Goal: Task Accomplishment & Management: Manage account settings

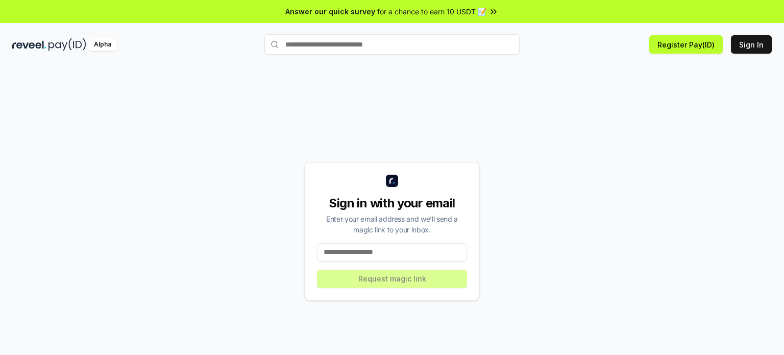
click at [426, 250] on input at bounding box center [392, 252] width 150 height 18
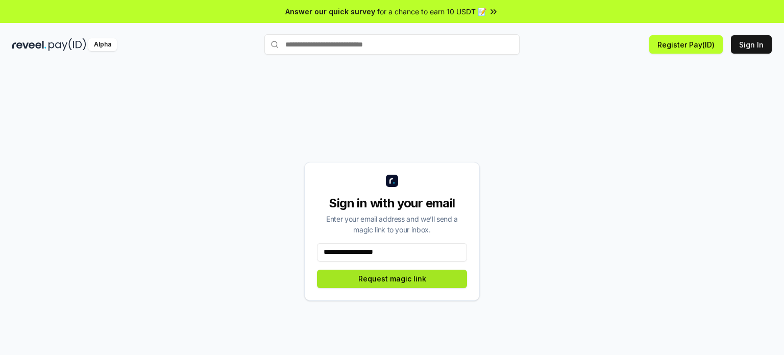
type input "**********"
click at [401, 277] on button "Request magic link" at bounding box center [392, 278] width 150 height 18
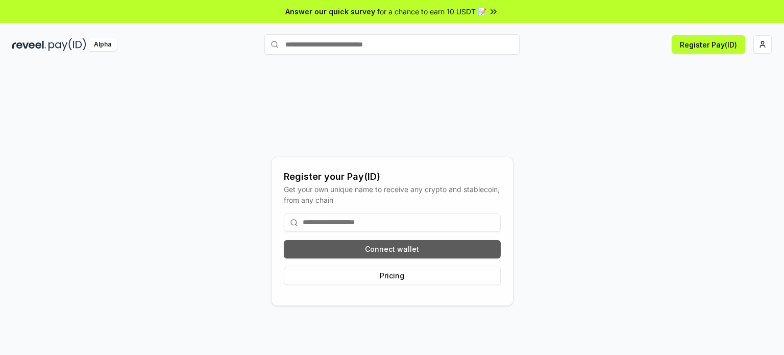
click at [394, 254] on button "Connect wallet" at bounding box center [392, 249] width 217 height 18
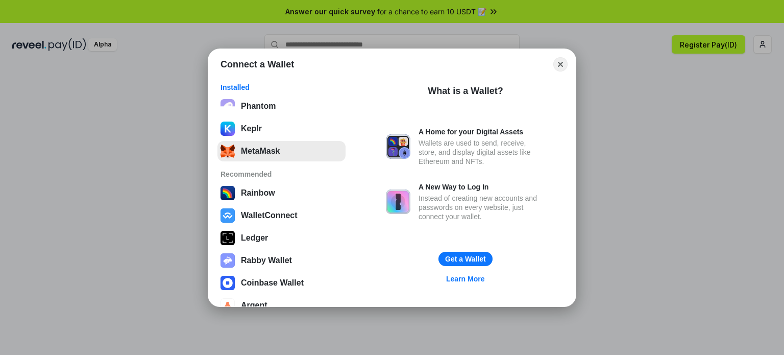
click at [275, 149] on button "MetaMask" at bounding box center [281, 151] width 128 height 20
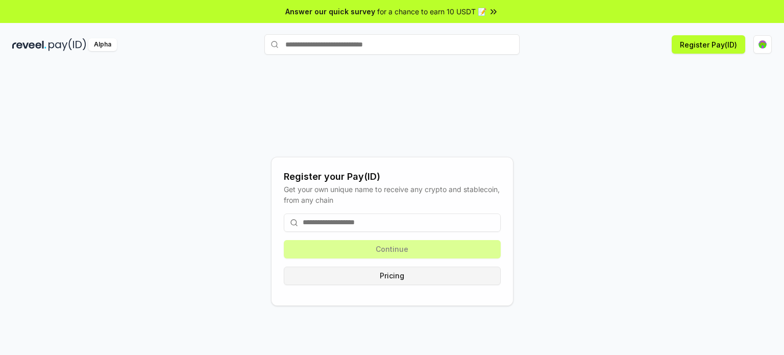
click at [395, 273] on button "Pricing" at bounding box center [392, 275] width 217 height 18
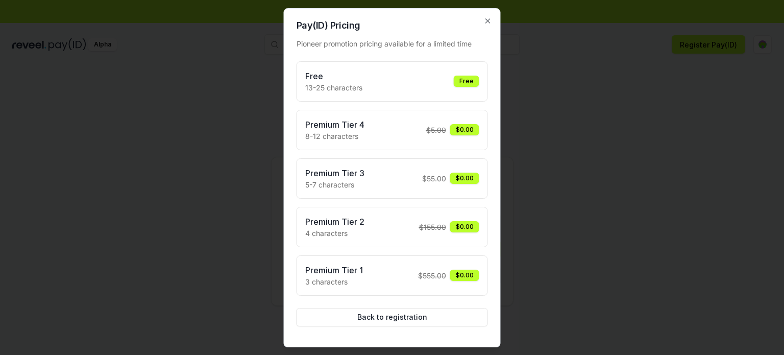
click at [434, 81] on div "Free 13-25 characters Free" at bounding box center [392, 81] width 174 height 23
click at [474, 78] on div "Free" at bounding box center [467, 81] width 26 height 11
click at [405, 317] on button "Back to registration" at bounding box center [392, 317] width 191 height 18
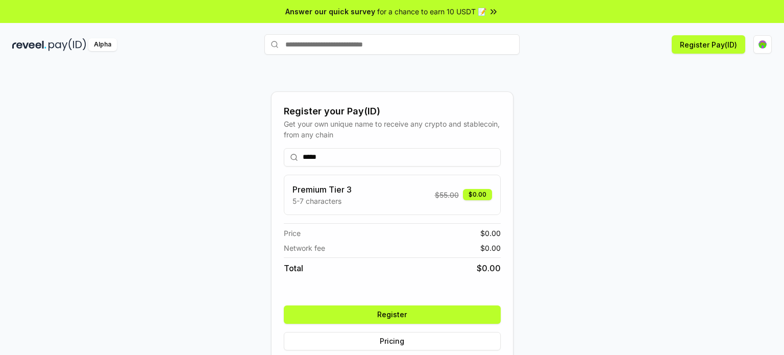
type input "*****"
click at [424, 316] on button "Register" at bounding box center [392, 314] width 217 height 18
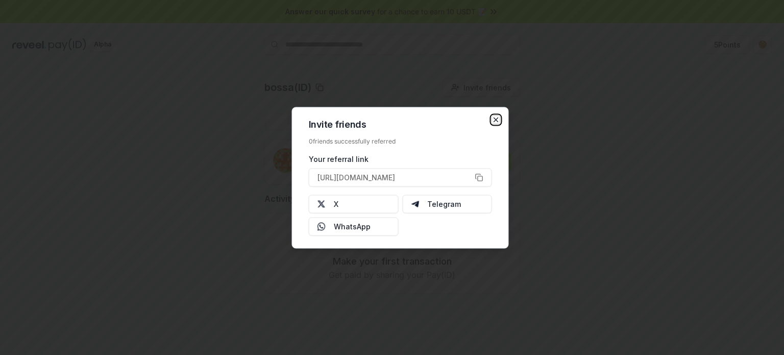
click at [493, 117] on icon "button" at bounding box center [496, 119] width 8 height 8
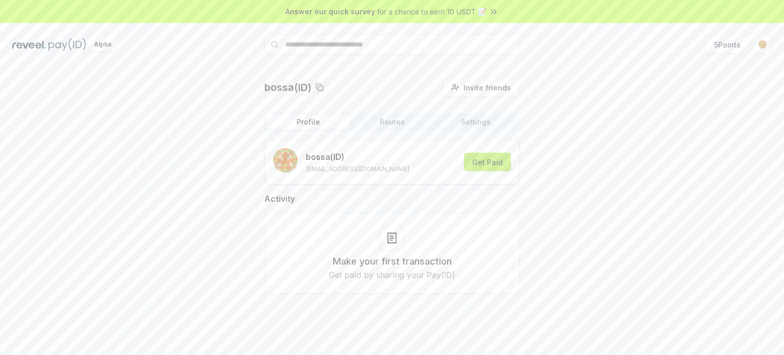
click at [499, 161] on button "Get Paid" at bounding box center [487, 162] width 47 height 18
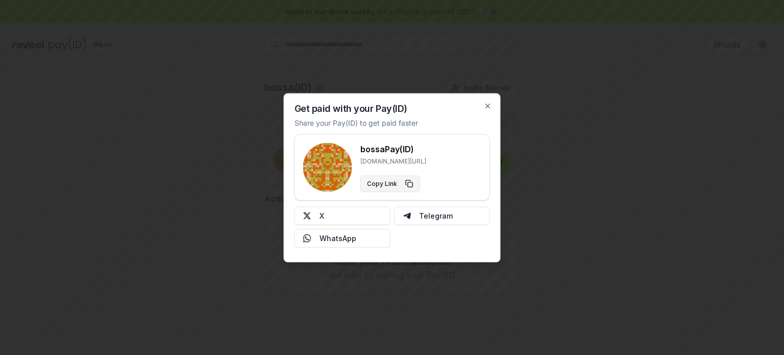
click at [401, 183] on button "Copy Link" at bounding box center [390, 183] width 60 height 16
click at [487, 104] on icon "button" at bounding box center [488, 106] width 8 height 8
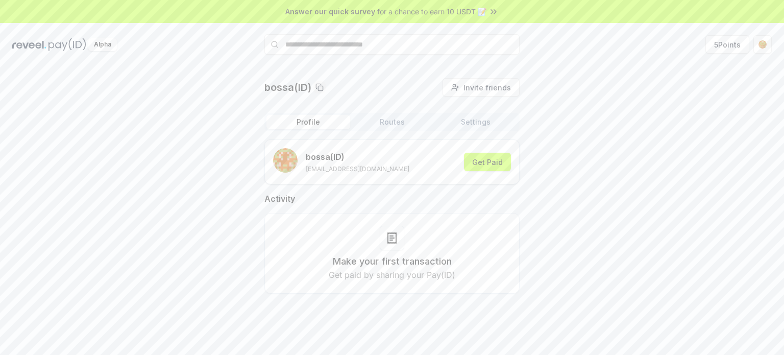
click at [207, 69] on div "bossa(ID) Invite friends Invite Profile Routes Settings bossa (ID) kmarifctg@gm…" at bounding box center [392, 221] width 784 height 326
click at [677, 122] on div "bossa(ID) Invite friends Invite Profile Routes Settings bossa (ID) kmarifctg@gm…" at bounding box center [391, 194] width 759 height 232
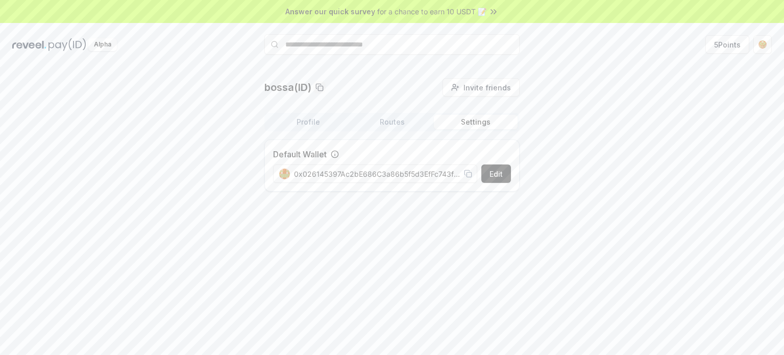
click at [482, 120] on button "Settings" at bounding box center [476, 122] width 84 height 14
click at [406, 116] on button "Routes" at bounding box center [392, 122] width 84 height 14
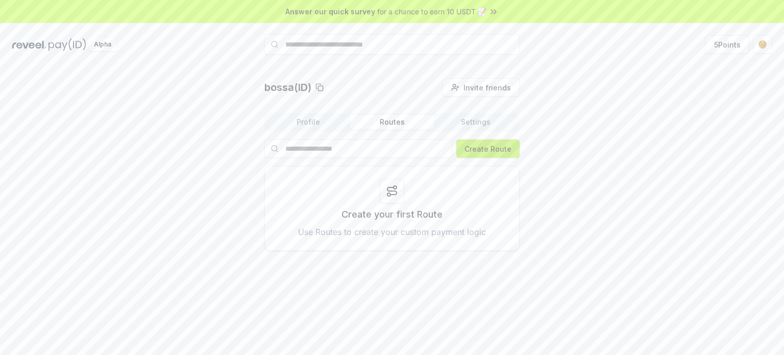
click at [484, 149] on button "Create Route" at bounding box center [487, 148] width 63 height 18
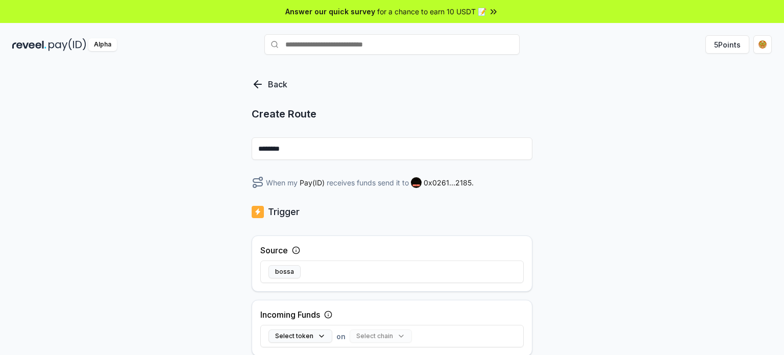
click at [485, 151] on input "********" at bounding box center [392, 148] width 281 height 22
click at [545, 181] on div "Back Create Route ******** When my Pay(ID) receives funds send it to 0x0261...2…" at bounding box center [392, 221] width 784 height 326
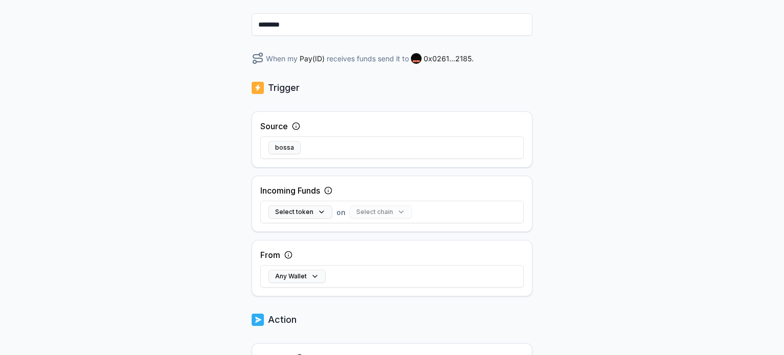
scroll to position [184, 0]
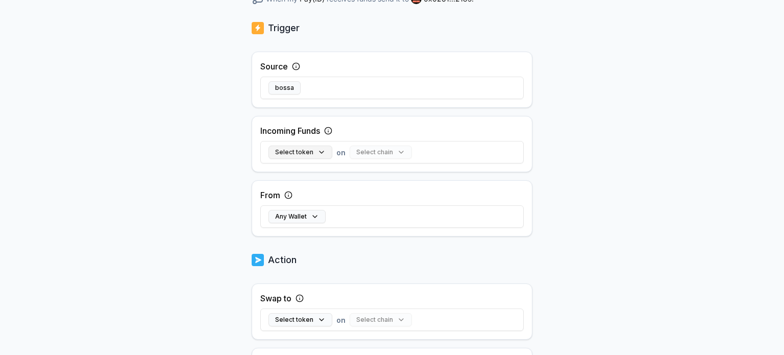
click at [327, 154] on button "Select token" at bounding box center [300, 151] width 64 height 13
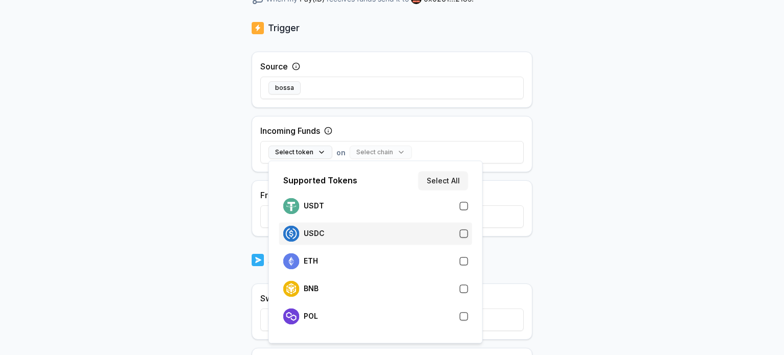
click at [315, 240] on div "USDC" at bounding box center [303, 233] width 41 height 16
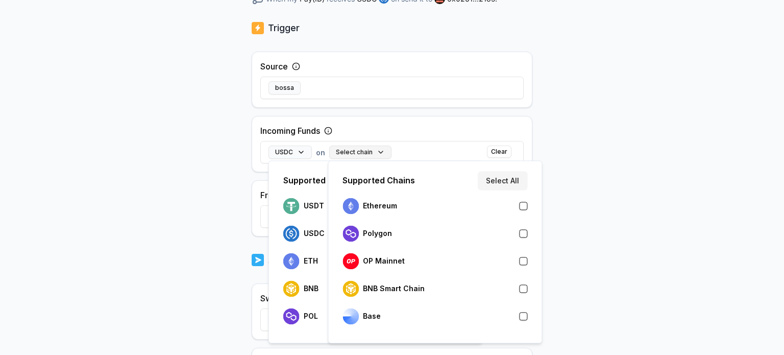
click at [369, 151] on button "Select chain" at bounding box center [360, 151] width 62 height 13
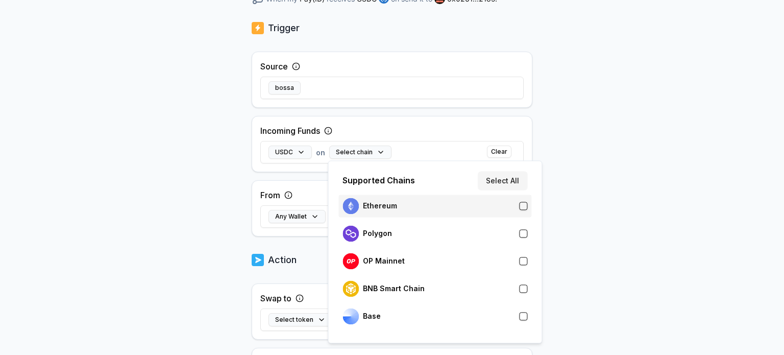
click at [395, 206] on p "Ethereum" at bounding box center [380, 206] width 34 height 8
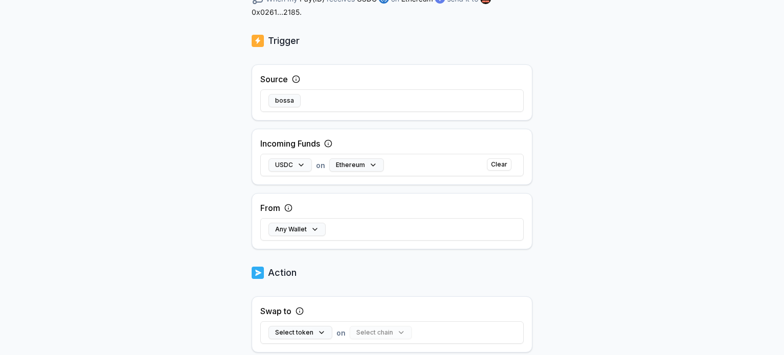
click at [235, 174] on div "Back Create Route ******** When my Pay(ID) receives USDC on Ethereum send it to…" at bounding box center [392, 37] width 784 height 326
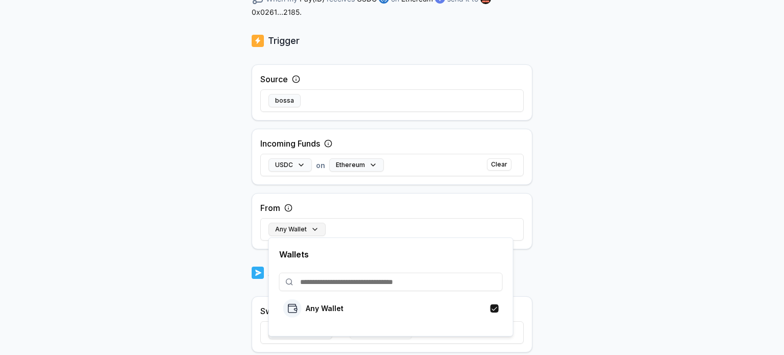
click at [316, 228] on button "Any Wallet" at bounding box center [296, 229] width 57 height 13
click at [177, 222] on body "Answer our quick survey for a chance to earn 10 USDT 📝 Alpha 5 Points Back Crea…" at bounding box center [392, 177] width 784 height 355
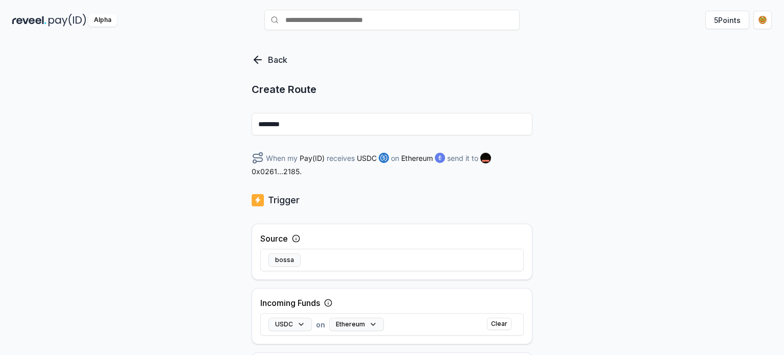
scroll to position [0, 0]
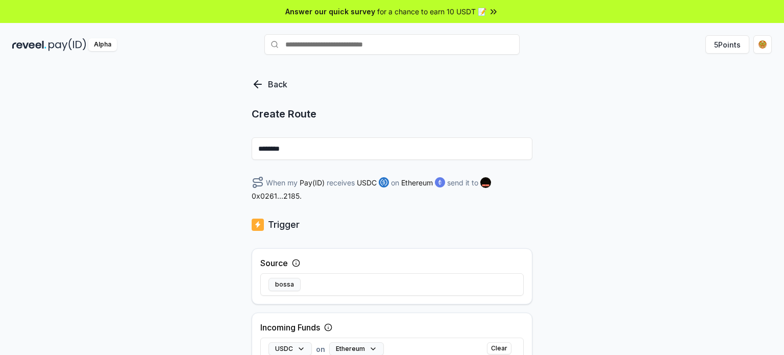
click at [255, 85] on icon at bounding box center [256, 84] width 4 height 7
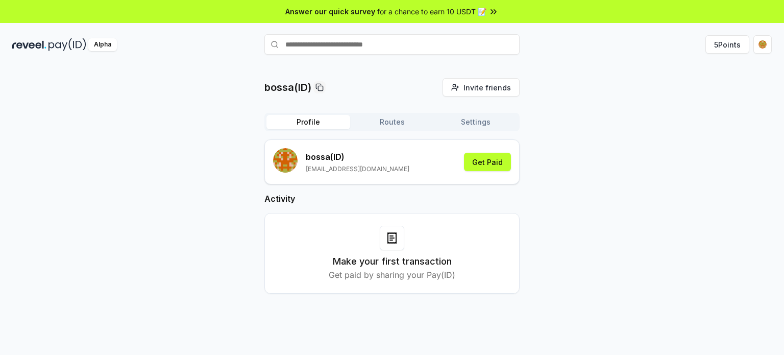
click at [290, 125] on button "Profile" at bounding box center [308, 122] width 84 height 14
click at [504, 161] on button "Get Paid" at bounding box center [487, 162] width 47 height 18
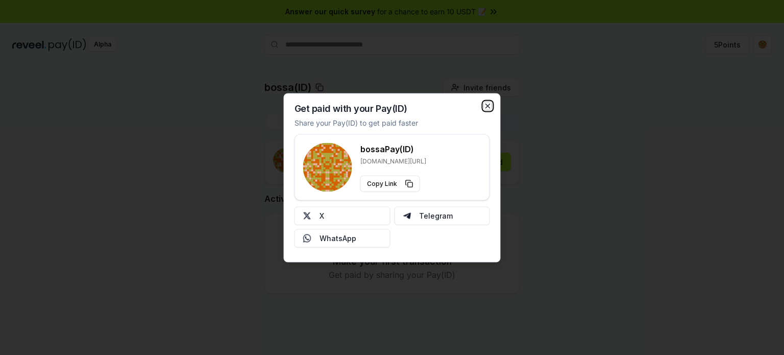
click at [488, 105] on icon "button" at bounding box center [488, 106] width 4 height 4
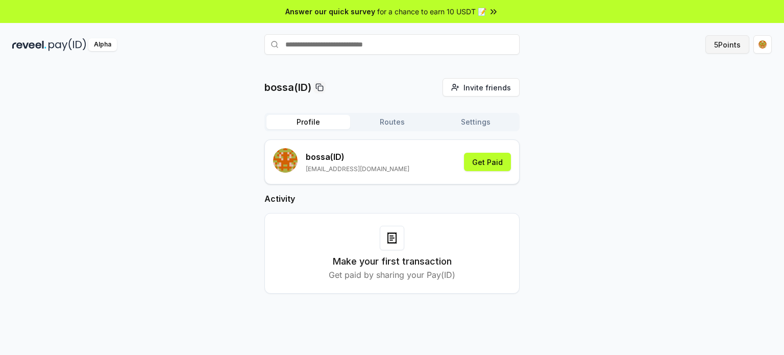
click at [741, 45] on button "5 Points" at bounding box center [727, 44] width 44 height 18
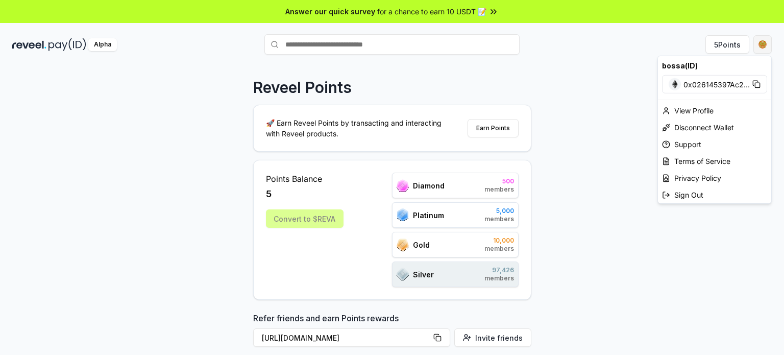
click at [764, 45] on html "Answer our quick survey for a chance to earn 10 USDT 📝 Alpha 5 Points Reveel Po…" at bounding box center [392, 177] width 784 height 355
click at [710, 106] on div "View Profile" at bounding box center [714, 110] width 113 height 17
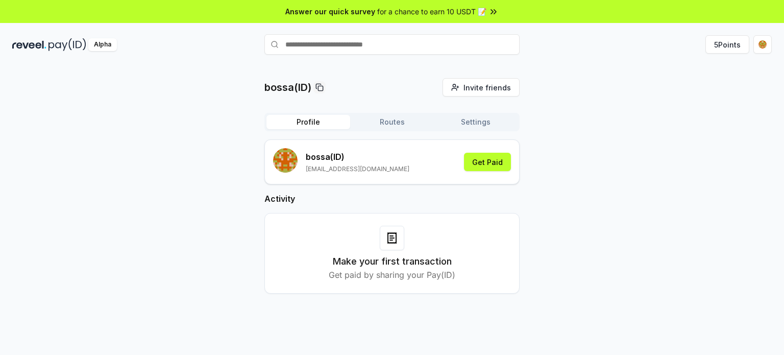
click at [477, 10] on span "for a chance to earn 10 USDT 📝" at bounding box center [431, 11] width 109 height 11
click at [503, 165] on button "Get Paid" at bounding box center [487, 162] width 47 height 18
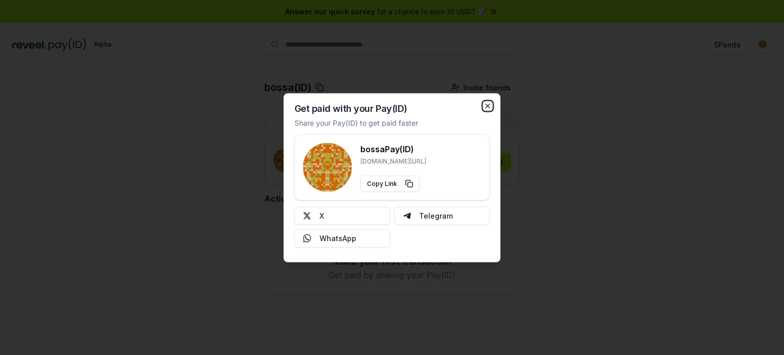
click at [488, 106] on icon "button" at bounding box center [488, 106] width 4 height 4
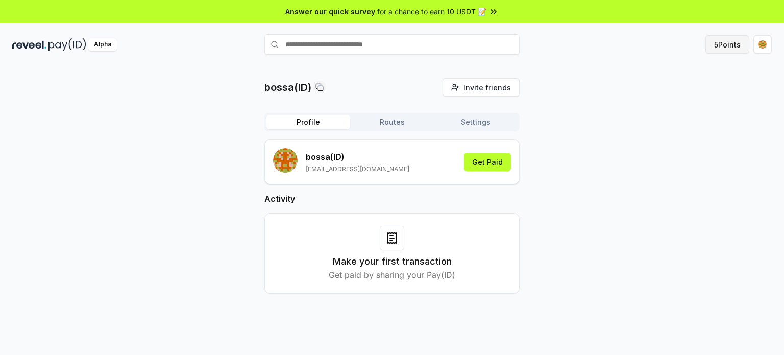
click at [738, 47] on button "5 Points" at bounding box center [727, 44] width 44 height 18
